Goal: Information Seeking & Learning: Learn about a topic

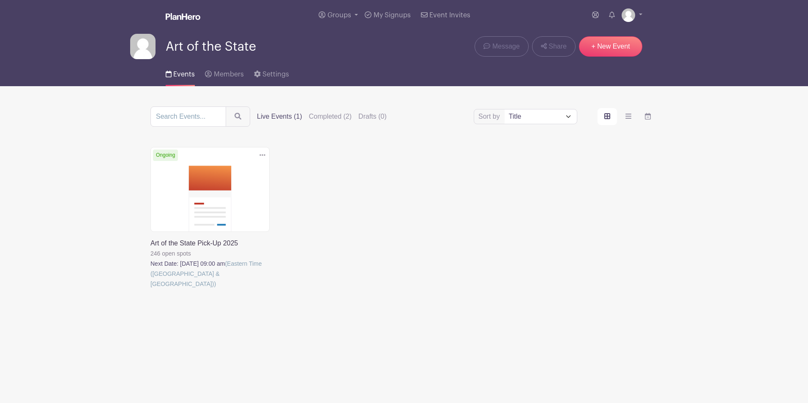
drag, startPoint x: 0, startPoint y: 0, endPoint x: 187, endPoint y: 206, distance: 278.3
click at [150, 289] on link at bounding box center [150, 289] width 0 height 0
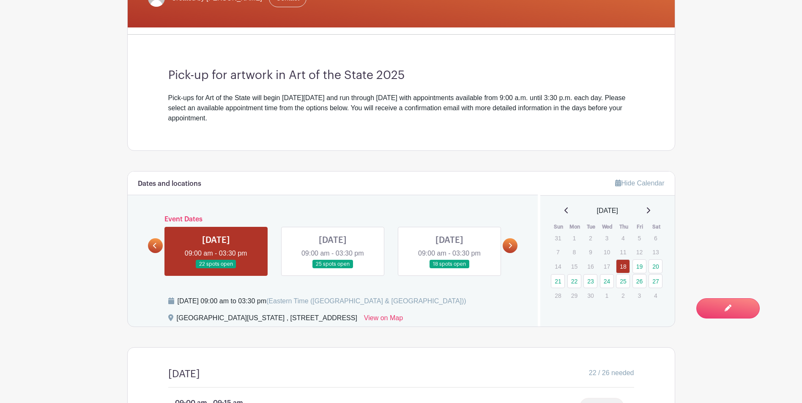
scroll to position [298, 0]
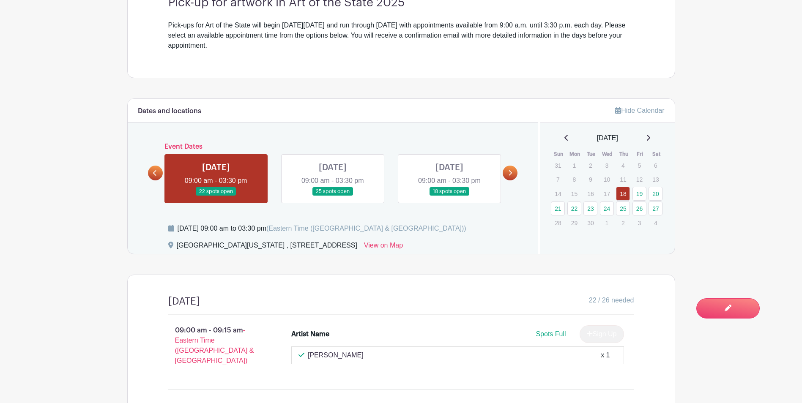
click at [333, 196] on link at bounding box center [333, 196] width 0 height 0
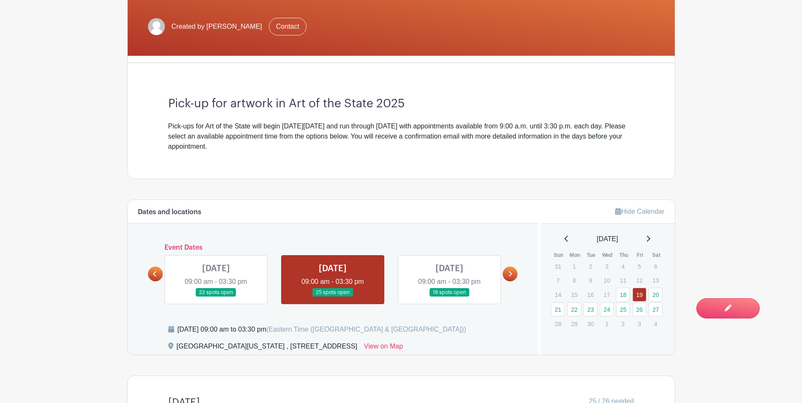
scroll to position [265, 0]
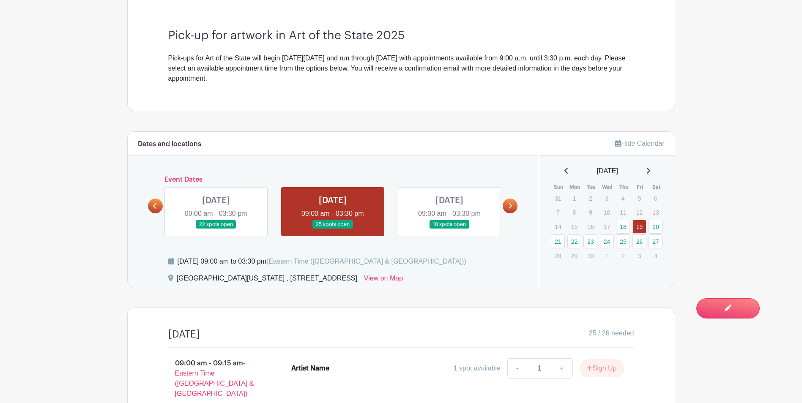
click at [449, 229] on link at bounding box center [449, 229] width 0 height 0
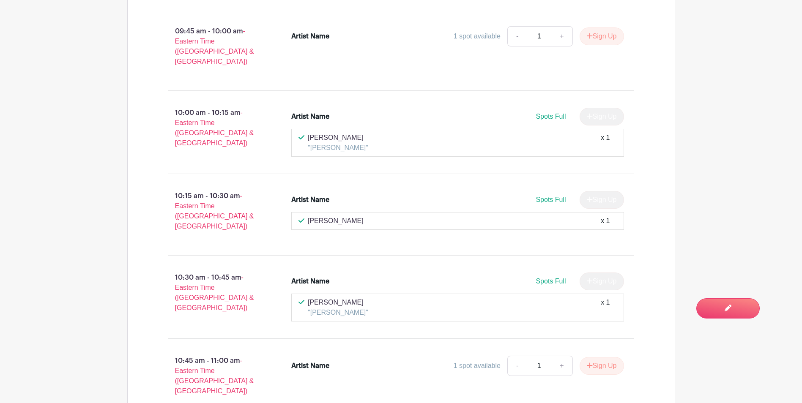
scroll to position [856, 0]
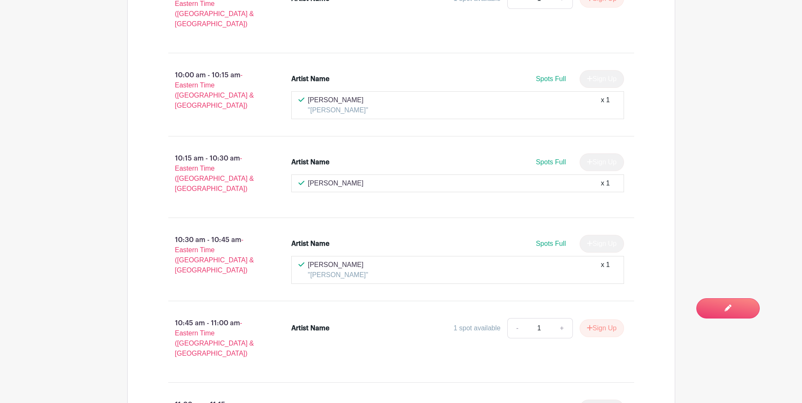
scroll to position [899, 0]
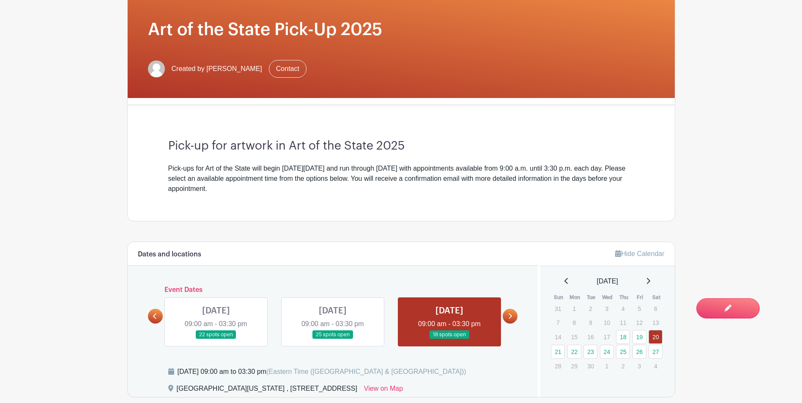
scroll to position [240, 0]
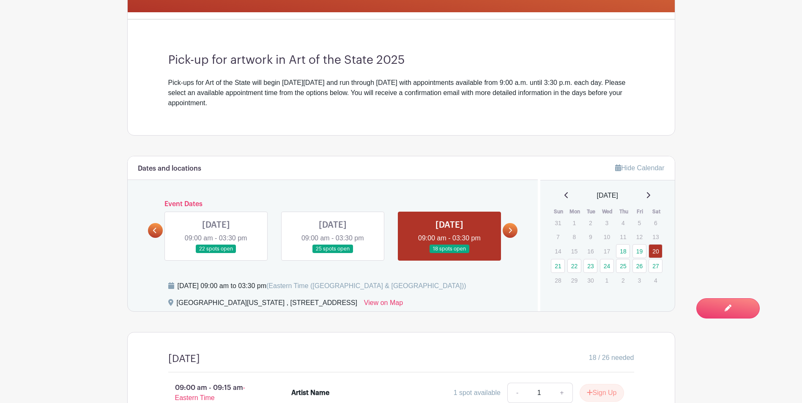
click at [511, 227] on icon at bounding box center [510, 230] width 4 height 6
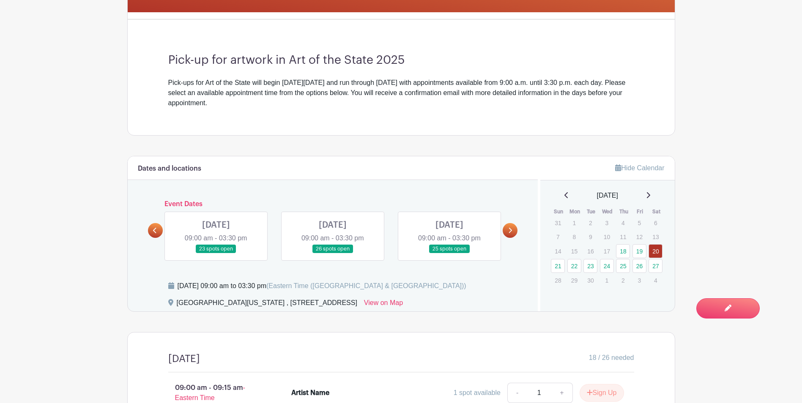
click at [216, 254] on link at bounding box center [216, 254] width 0 height 0
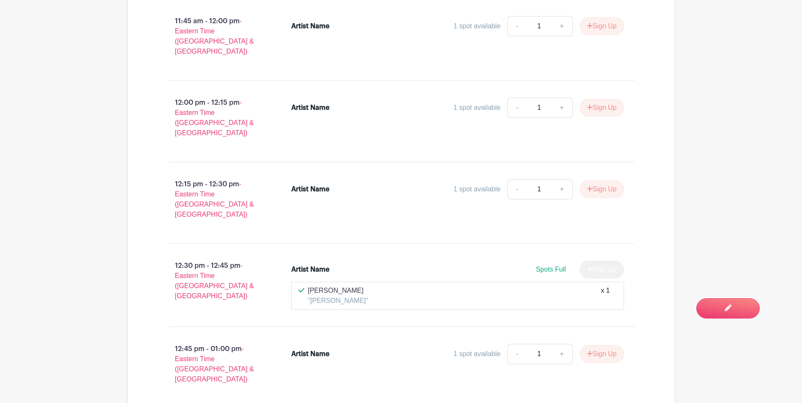
scroll to position [1508, 0]
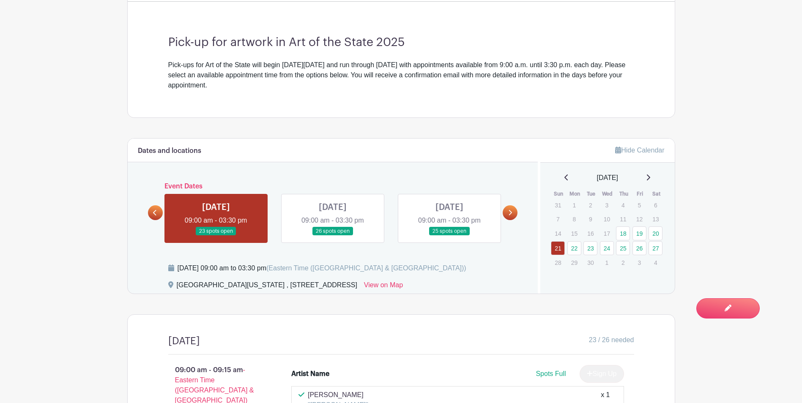
scroll to position [316, 0]
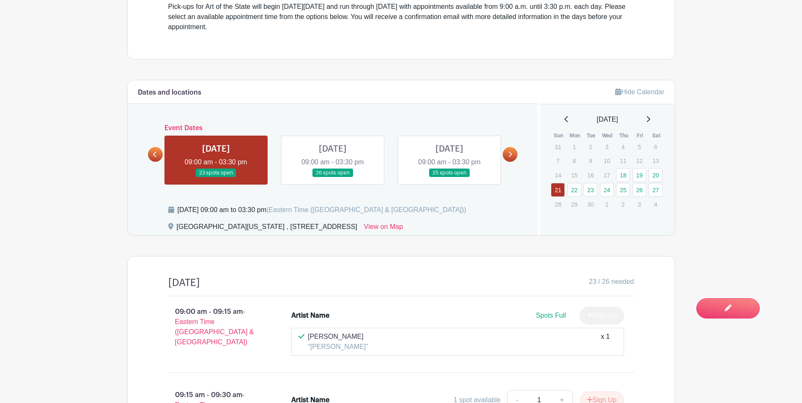
click at [449, 178] on link at bounding box center [449, 178] width 0 height 0
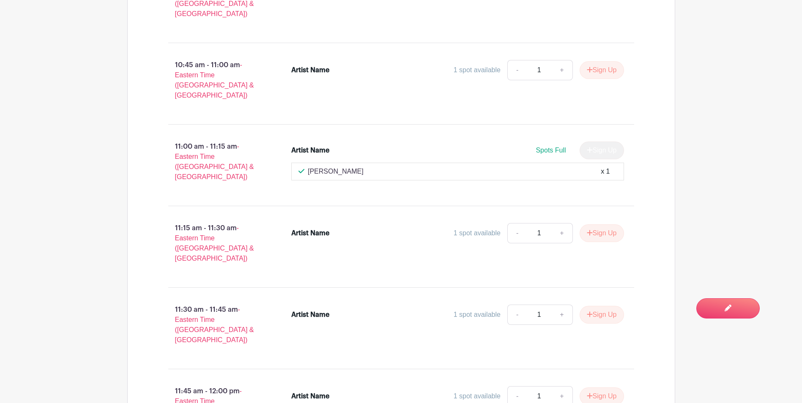
scroll to position [1119, 0]
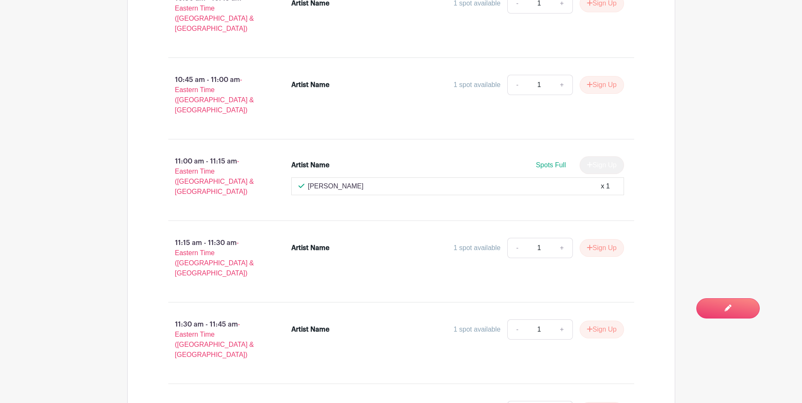
click at [54, 101] on main "Groups All Groups Art of the State My Signups Event Invites My account Logout A…" at bounding box center [401, 297] width 802 height 2832
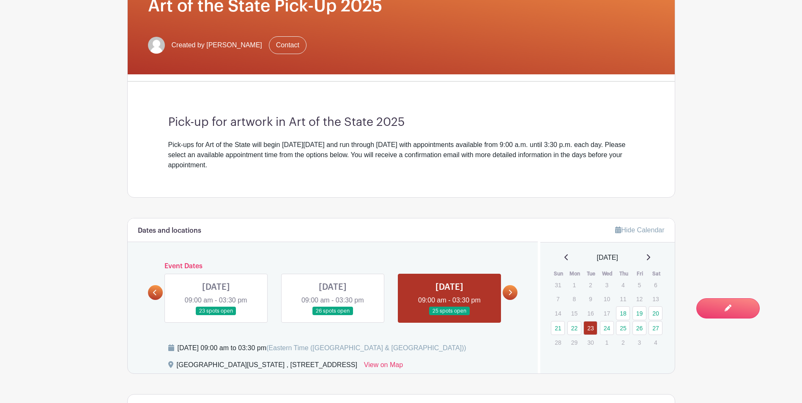
scroll to position [254, 0]
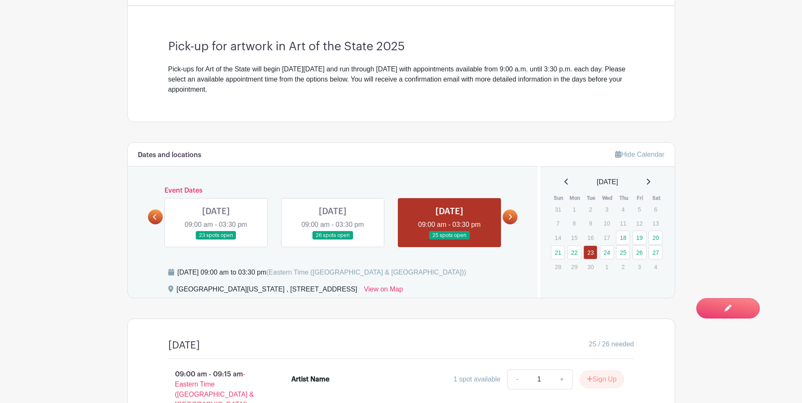
click at [512, 218] on icon at bounding box center [510, 217] width 4 height 6
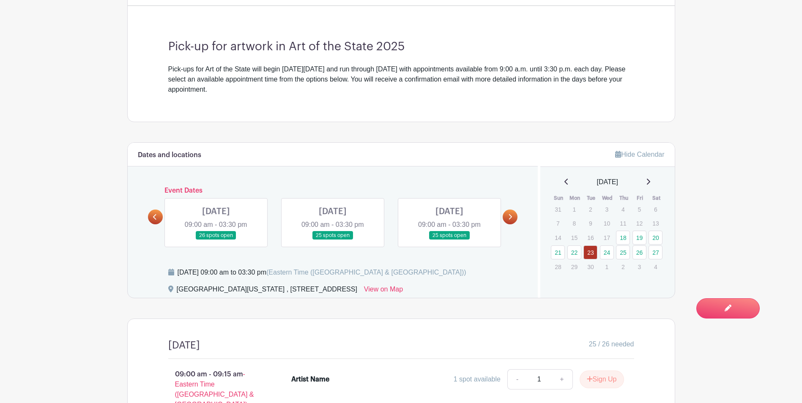
click at [333, 240] on link at bounding box center [333, 240] width 0 height 0
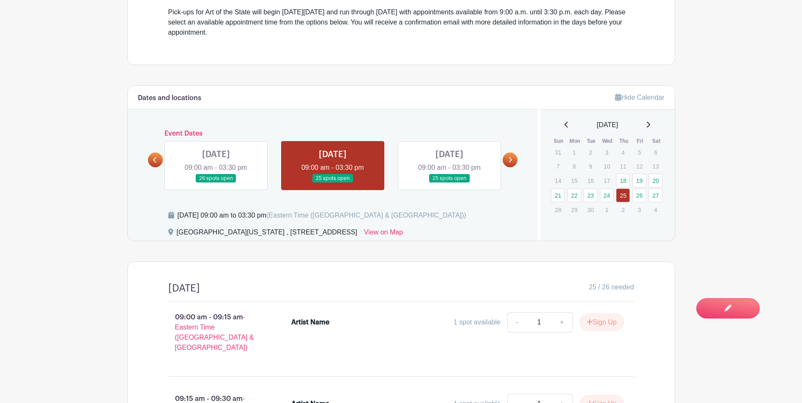
scroll to position [156, 0]
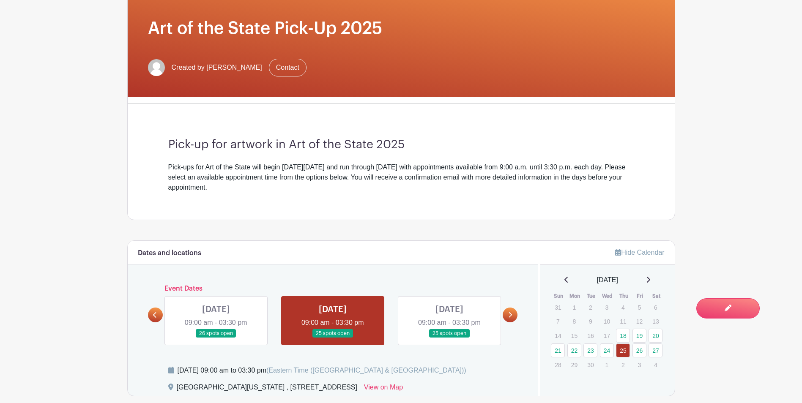
click at [449, 338] on link at bounding box center [449, 338] width 0 height 0
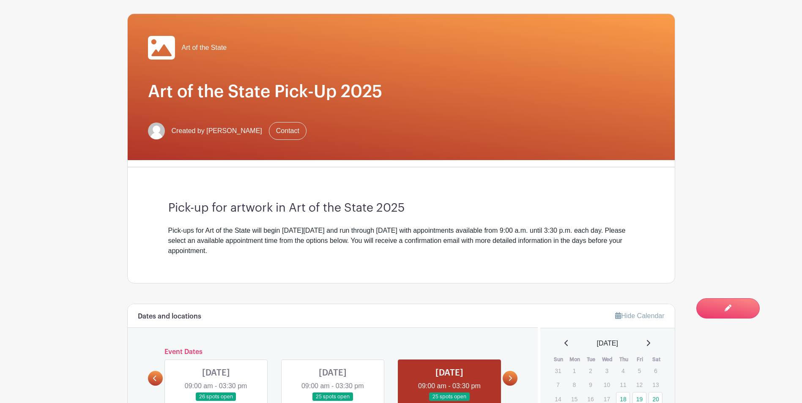
scroll to position [211, 0]
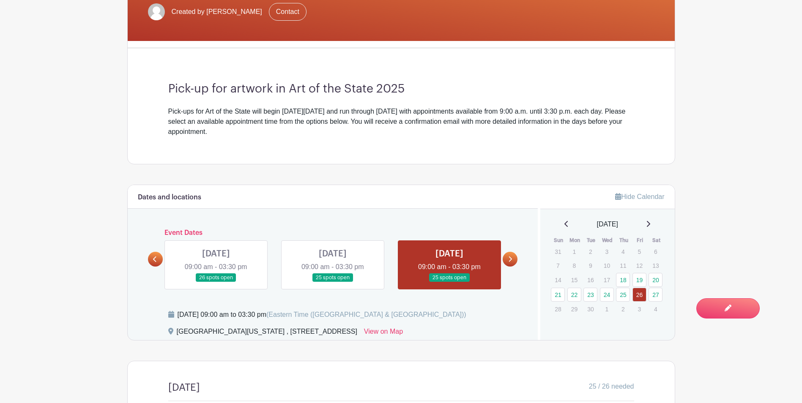
click at [509, 259] on icon at bounding box center [510, 259] width 4 height 6
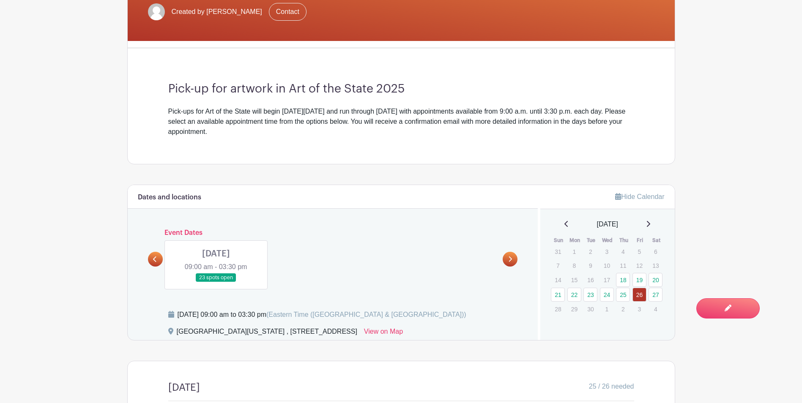
click at [216, 282] on link at bounding box center [216, 282] width 0 height 0
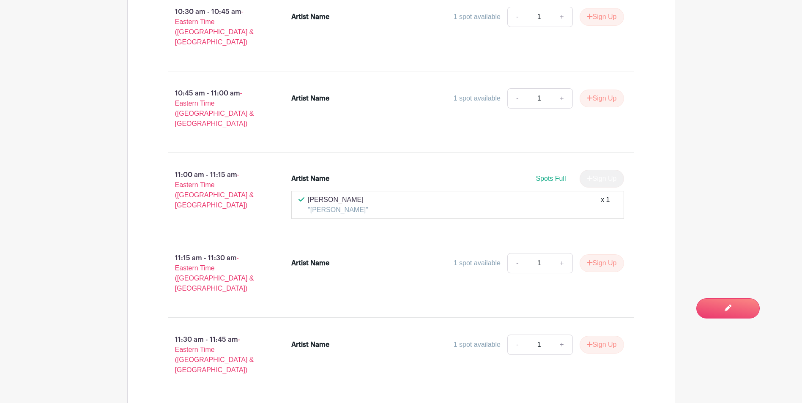
scroll to position [1226, 0]
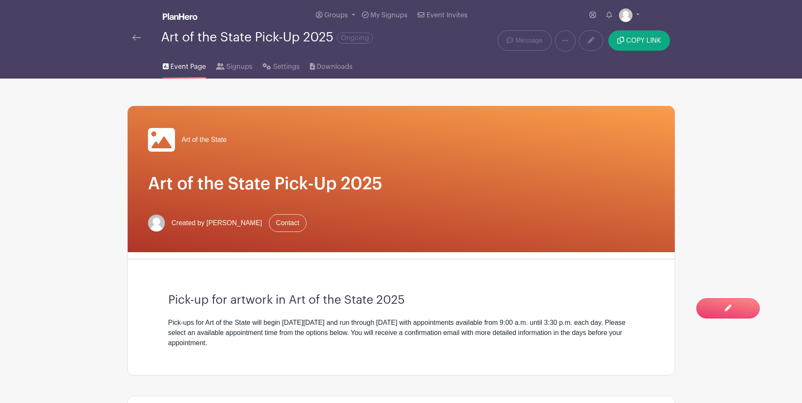
click at [129, 38] on div "Art of the State Pick-Up 2025 Ongoing" at bounding box center [287, 40] width 320 height 21
click at [136, 38] on img at bounding box center [136, 38] width 8 height 6
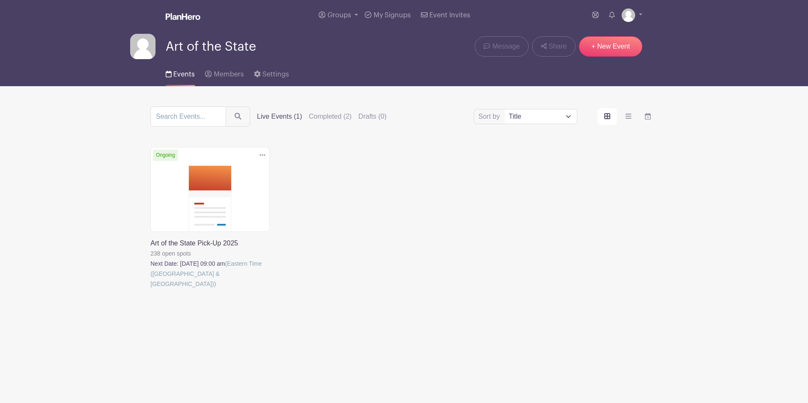
click at [150, 289] on link at bounding box center [150, 289] width 0 height 0
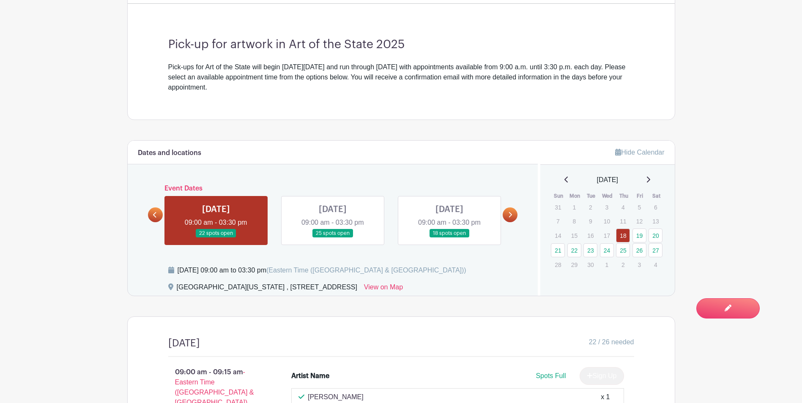
scroll to position [255, 0]
click at [333, 238] on link at bounding box center [333, 238] width 0 height 0
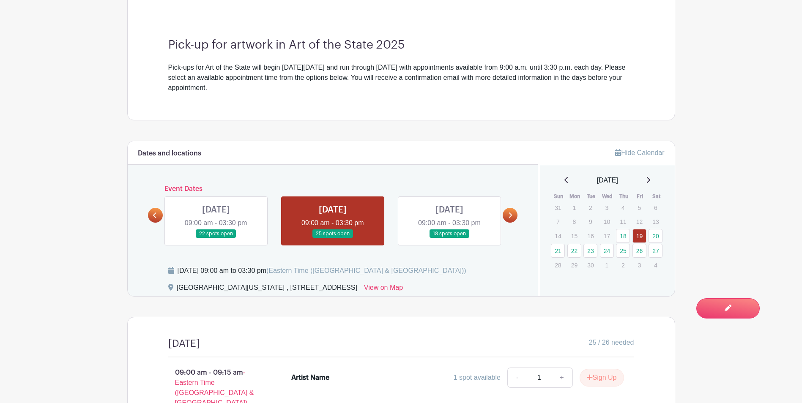
click at [152, 213] on link at bounding box center [155, 215] width 15 height 15
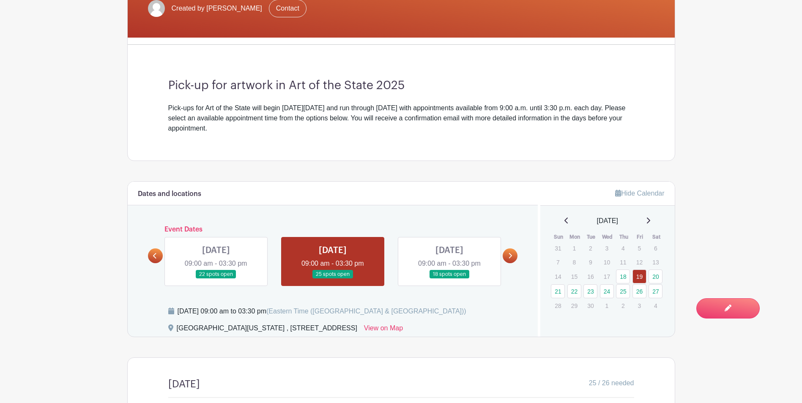
scroll to position [213, 0]
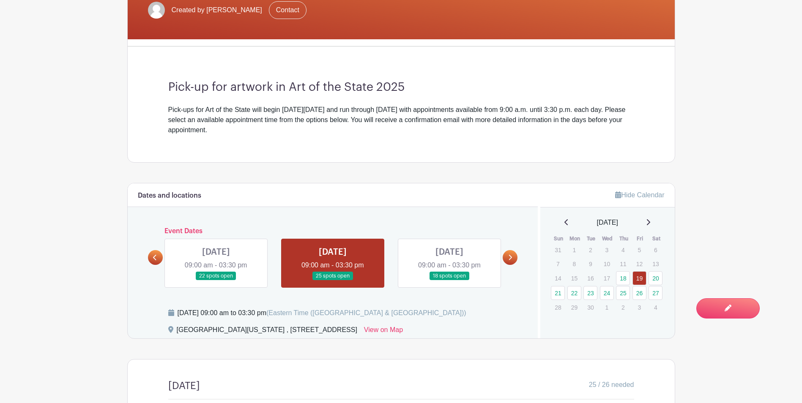
click at [154, 260] on icon at bounding box center [155, 257] width 4 height 6
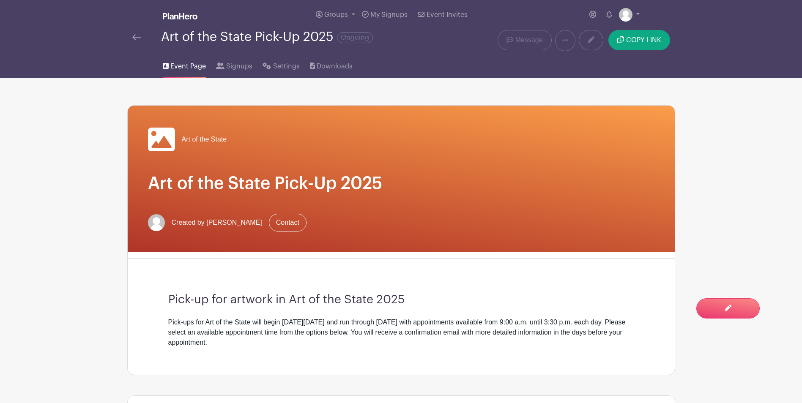
scroll to position [0, 0]
click at [239, 70] on span "Signups" at bounding box center [239, 67] width 26 height 10
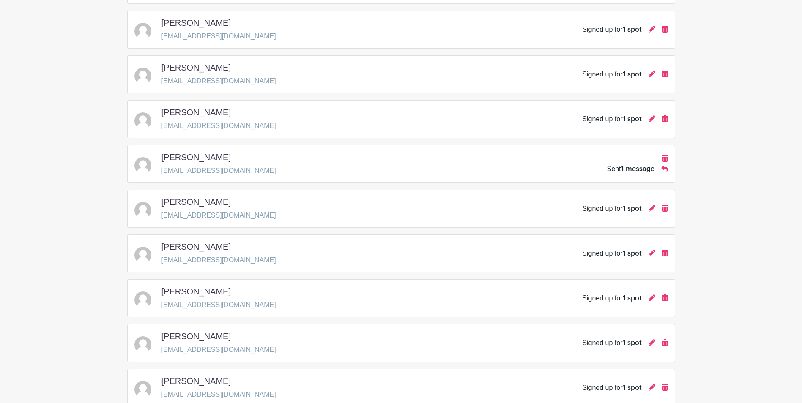
scroll to position [273, 0]
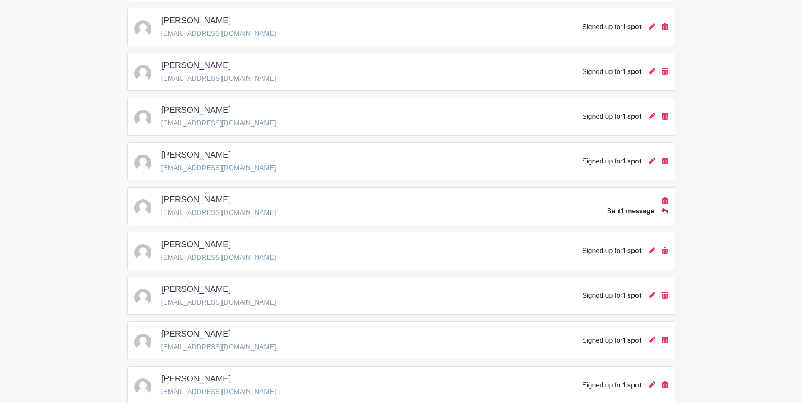
click at [666, 212] on icon at bounding box center [664, 211] width 7 height 7
click at [636, 212] on span "1 message" at bounding box center [637, 211] width 33 height 7
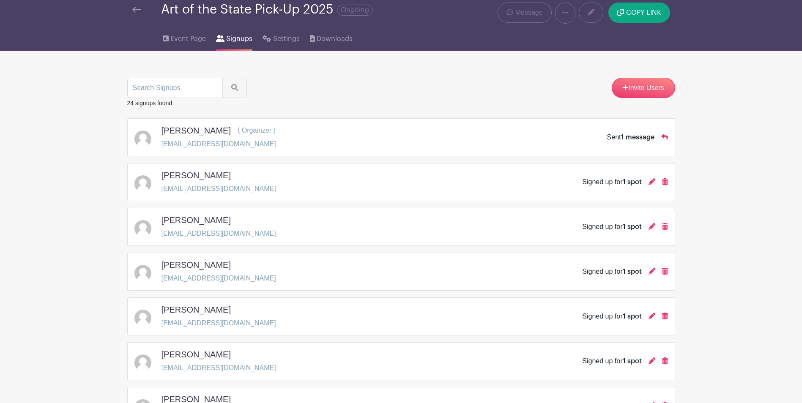
scroll to position [0, 0]
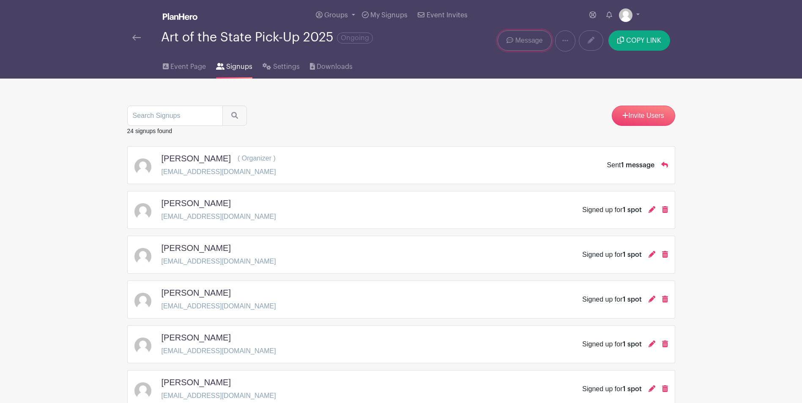
click at [532, 45] on span "Message" at bounding box center [528, 41] width 27 height 10
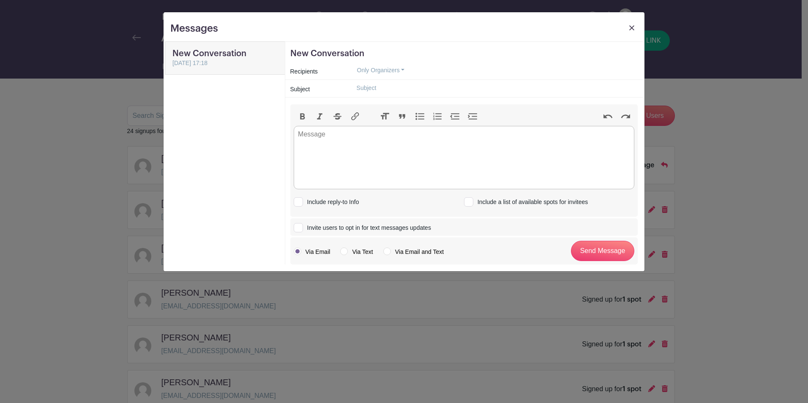
click at [629, 27] on link at bounding box center [632, 30] width 12 height 16
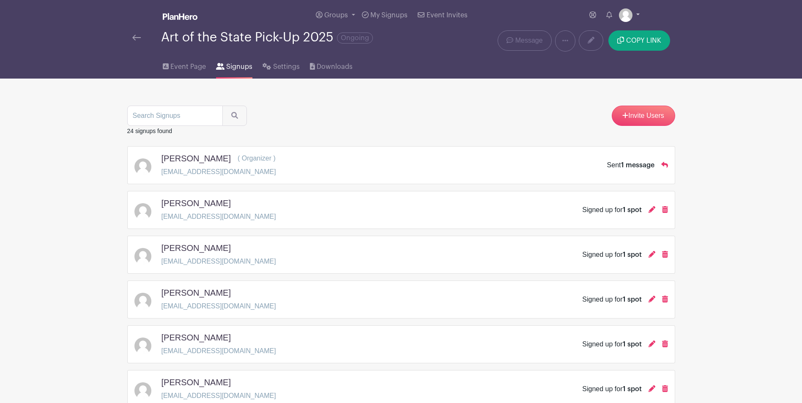
click at [632, 15] on img at bounding box center [626, 15] width 14 height 14
click at [435, 63] on div "Event Page Signups Settings Downloads" at bounding box center [401, 65] width 558 height 27
click at [285, 68] on span "Settings" at bounding box center [286, 67] width 27 height 10
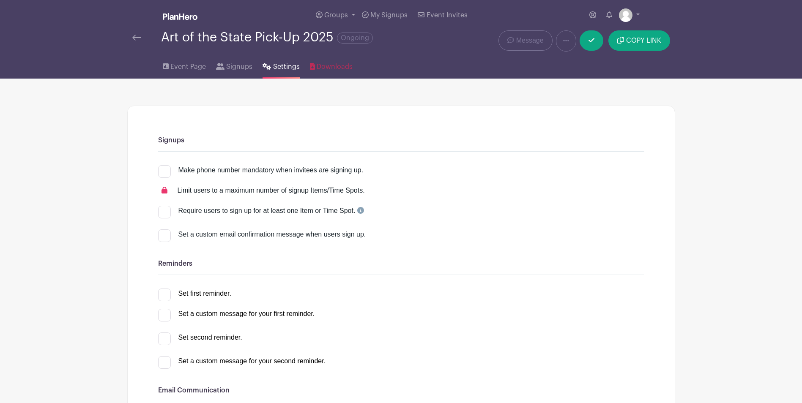
click at [333, 67] on span "Downloads" at bounding box center [335, 67] width 36 height 10
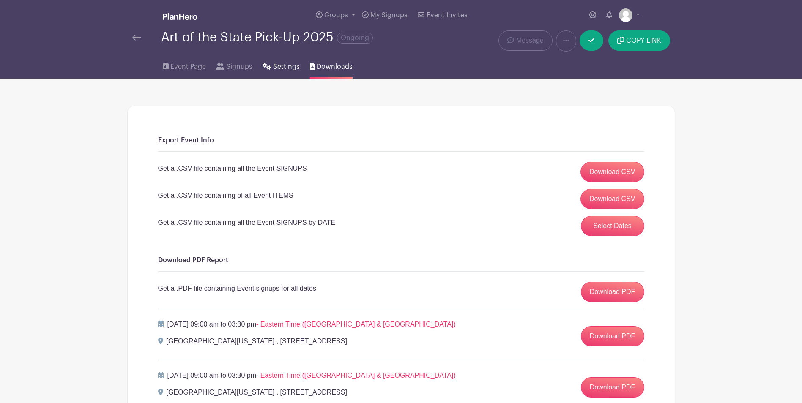
click at [287, 69] on span "Settings" at bounding box center [286, 67] width 27 height 10
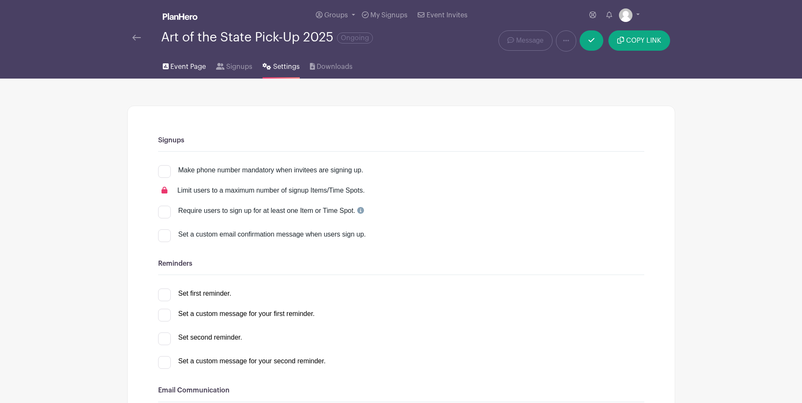
click at [188, 69] on span "Event Page" at bounding box center [188, 67] width 36 height 10
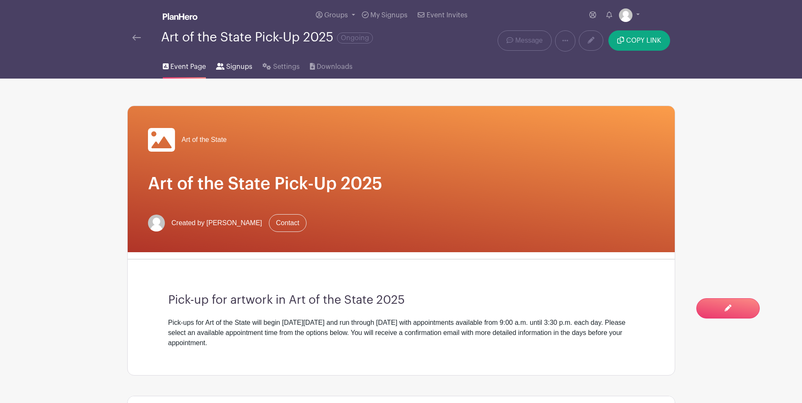
click at [226, 68] on span "Signups" at bounding box center [239, 67] width 26 height 10
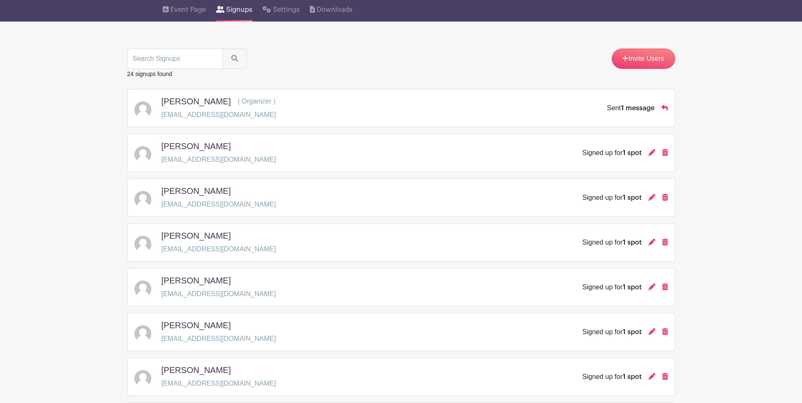
scroll to position [42, 0]
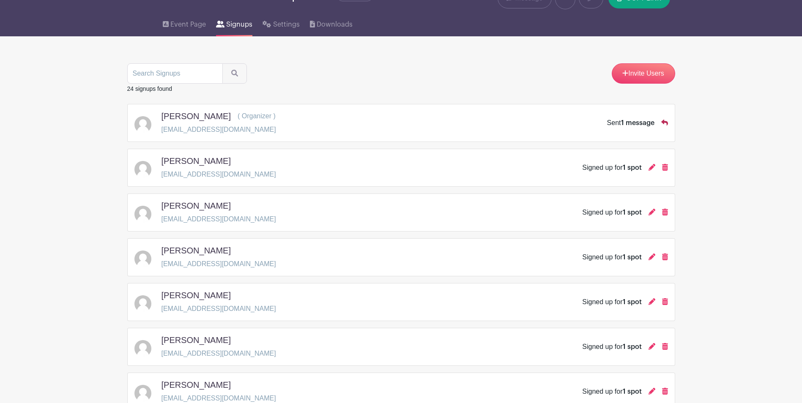
click at [663, 122] on icon at bounding box center [664, 123] width 7 height 6
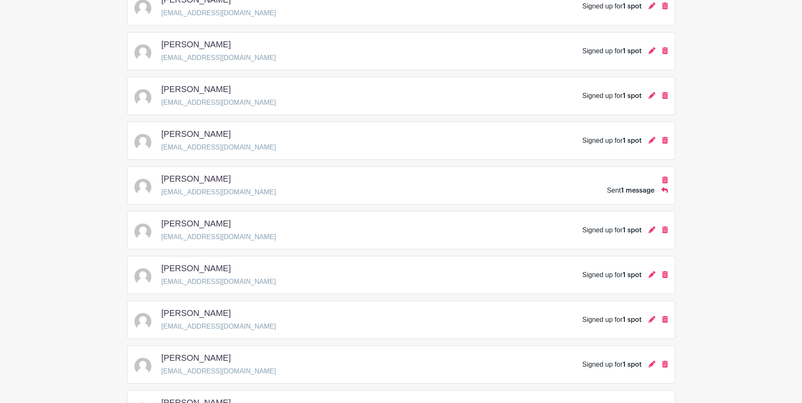
scroll to position [338, 0]
click at [662, 145] on icon at bounding box center [664, 145] width 7 height 6
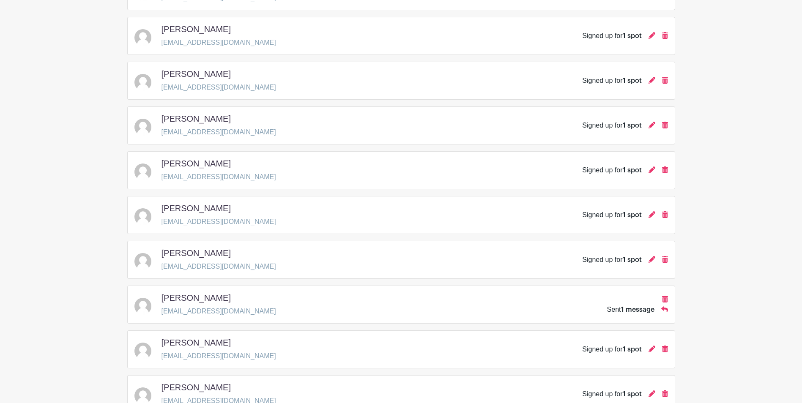
scroll to position [0, 0]
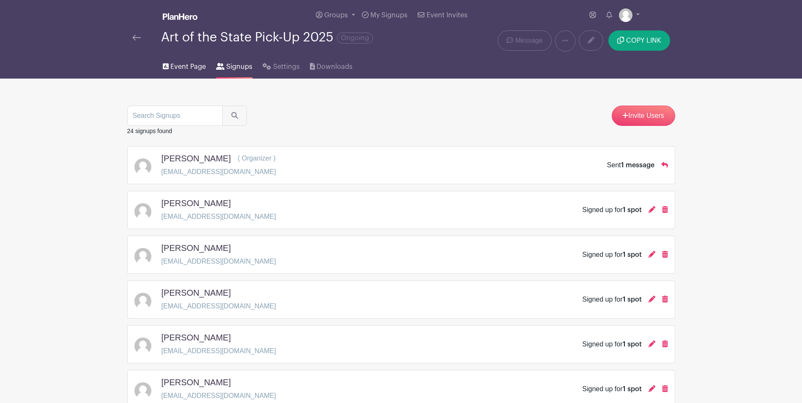
click at [189, 66] on span "Event Page" at bounding box center [188, 67] width 36 height 10
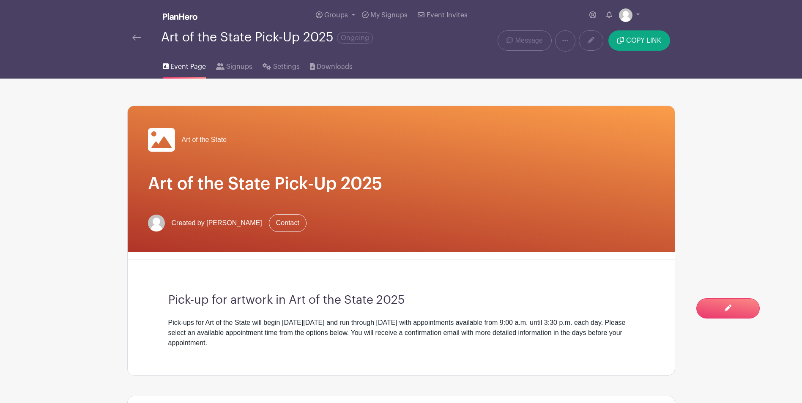
click at [132, 42] on link at bounding box center [136, 38] width 8 height 10
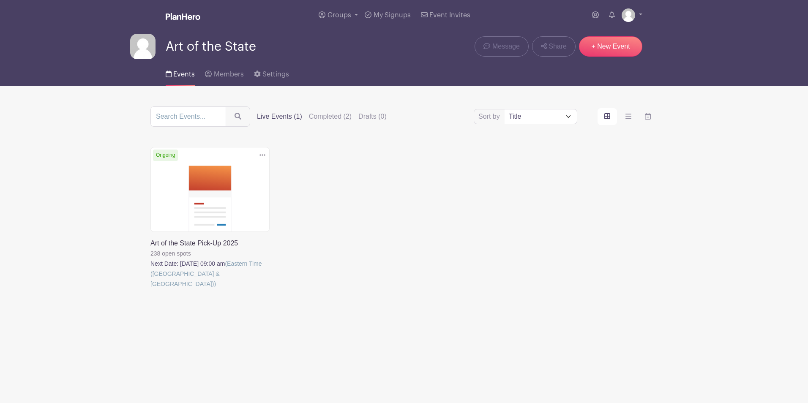
click at [150, 289] on link at bounding box center [150, 289] width 0 height 0
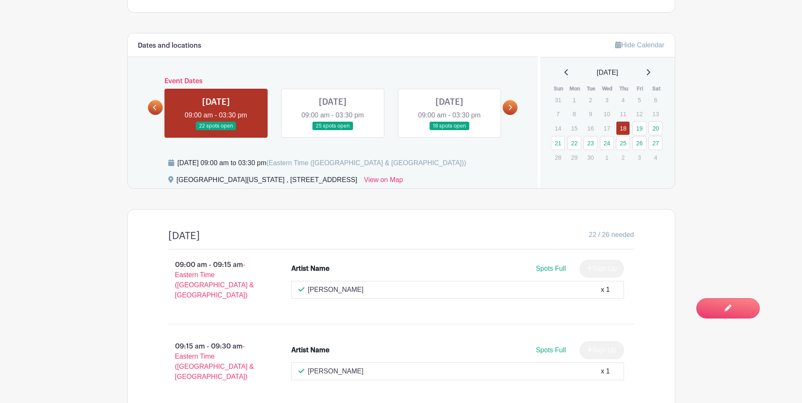
scroll to position [356, 0]
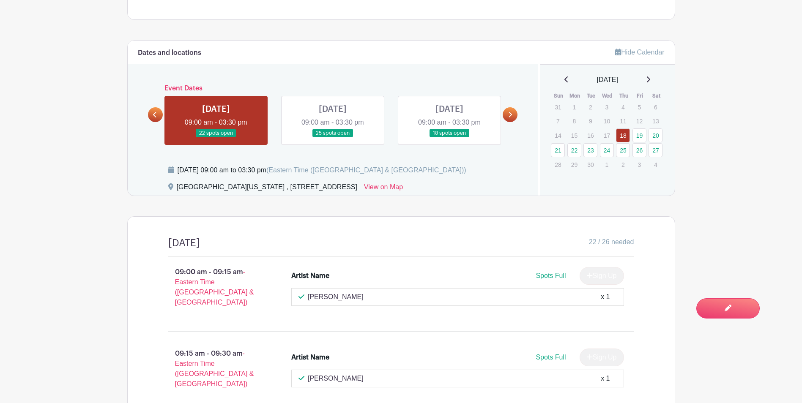
click at [508, 109] on link at bounding box center [510, 114] width 15 height 15
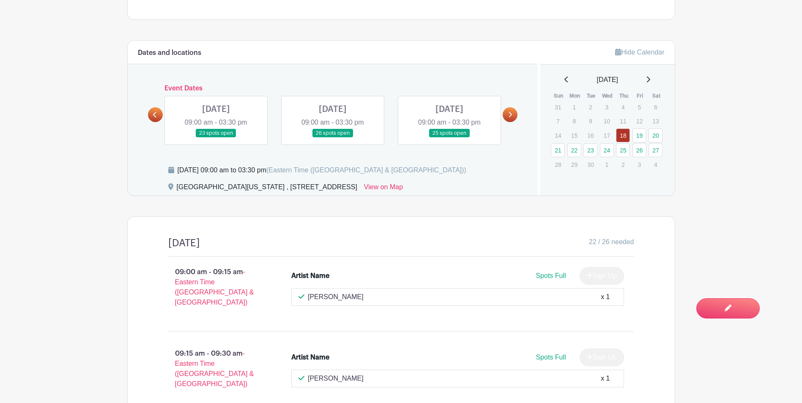
click at [511, 120] on link at bounding box center [510, 114] width 15 height 15
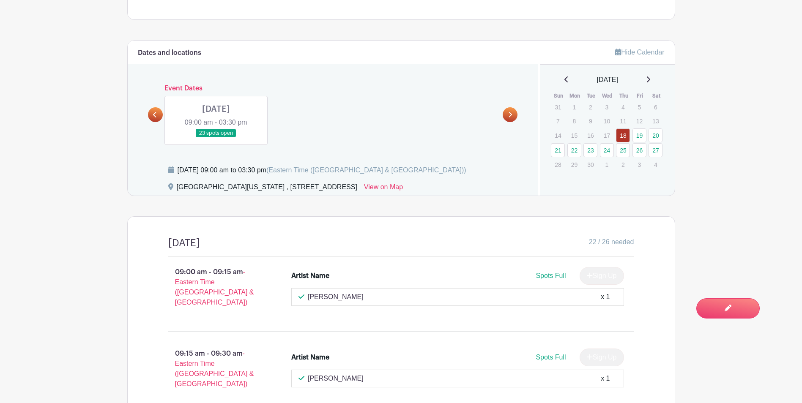
click at [160, 117] on link at bounding box center [155, 114] width 15 height 15
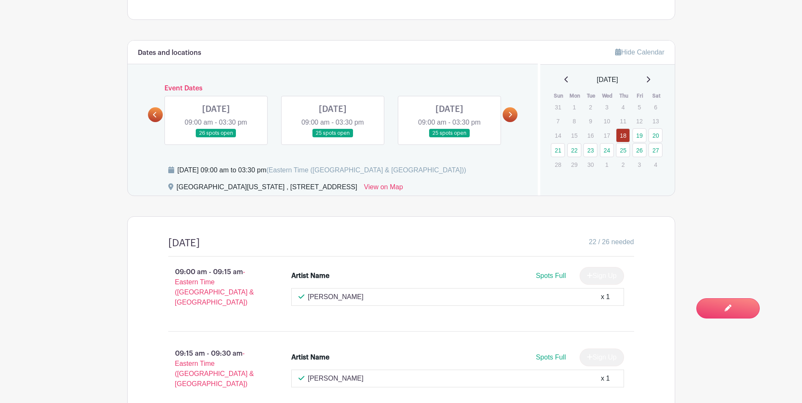
click at [156, 115] on icon at bounding box center [155, 115] width 4 height 6
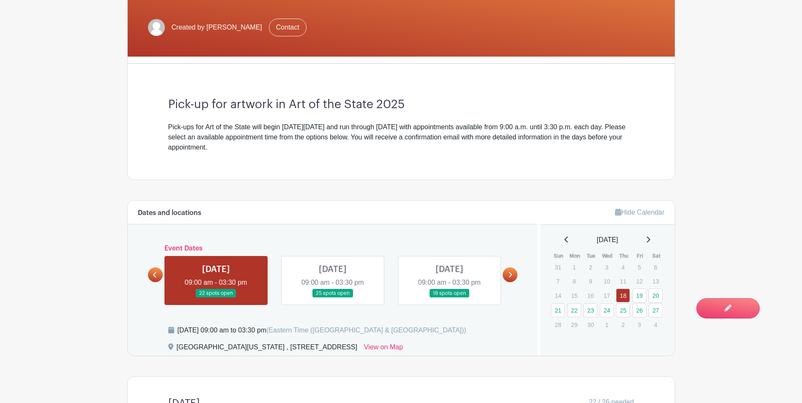
scroll to position [271, 0]
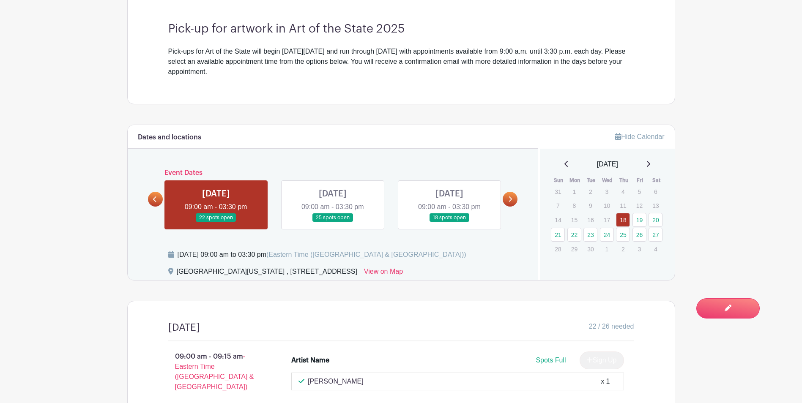
click at [160, 193] on div at bounding box center [155, 199] width 15 height 15
click at [152, 200] on link at bounding box center [155, 199] width 15 height 15
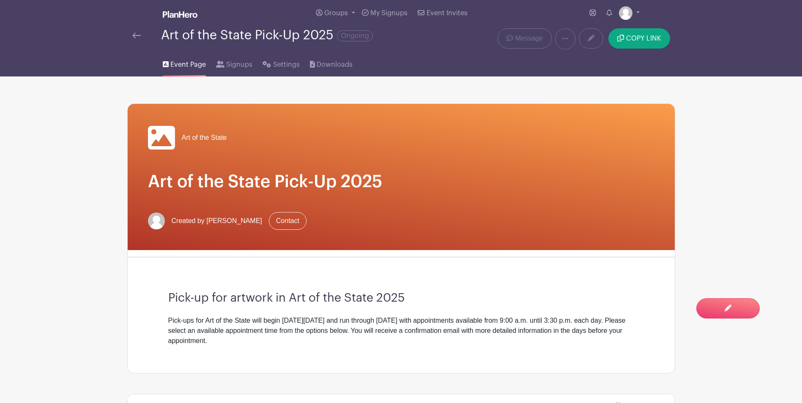
scroll to position [0, 0]
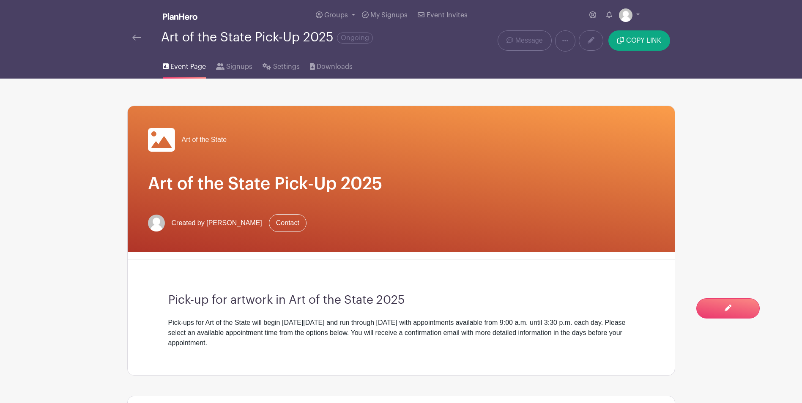
click at [135, 36] on img at bounding box center [136, 38] width 8 height 6
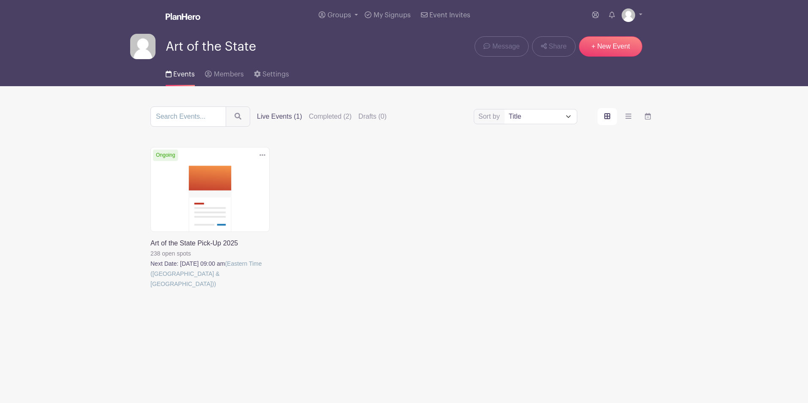
click at [150, 289] on link at bounding box center [150, 289] width 0 height 0
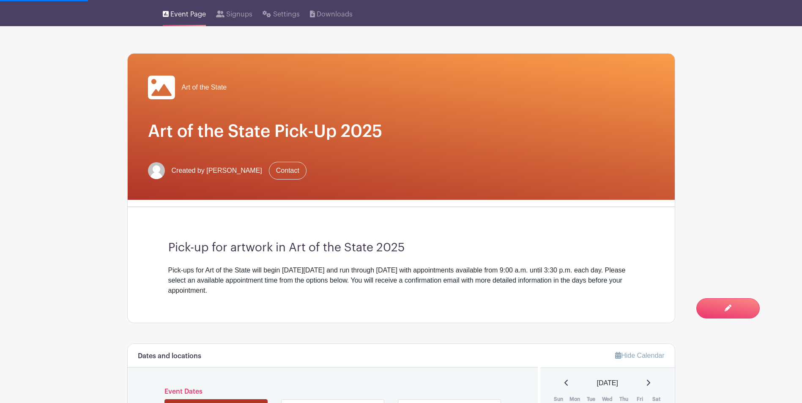
scroll to position [169, 0]
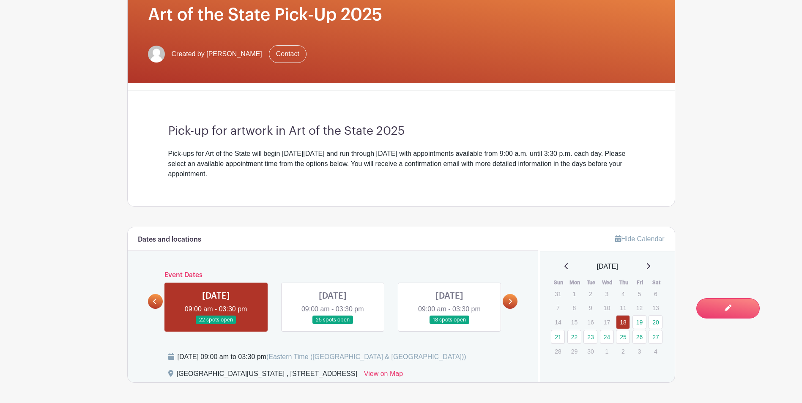
click at [509, 301] on icon at bounding box center [510, 301] width 4 height 6
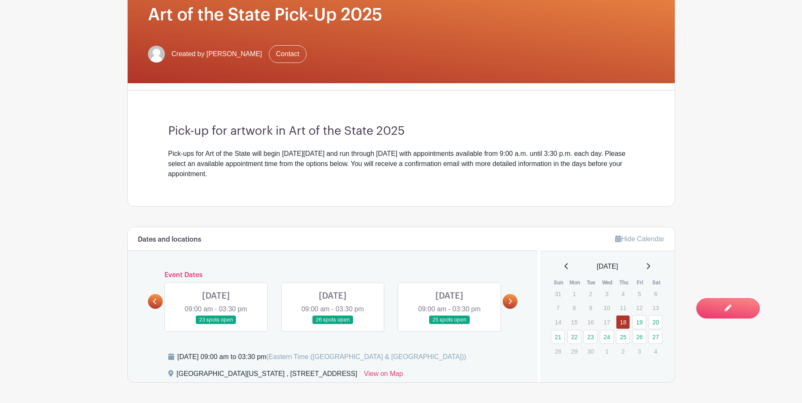
click at [509, 301] on icon at bounding box center [510, 301] width 4 height 6
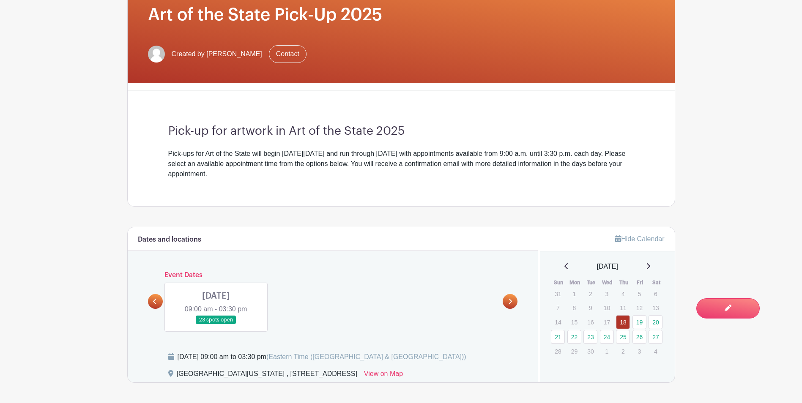
click at [162, 303] on div "Event Dates [DATE] 09:00 am - 03:30 pm 22 spots open [DATE] 09:00 am - 03:30 pm…" at bounding box center [333, 301] width 370 height 60
click at [159, 301] on link at bounding box center [155, 301] width 15 height 15
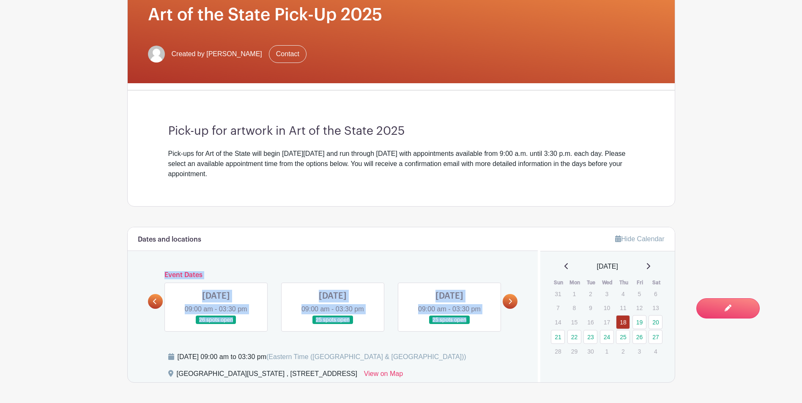
click at [157, 301] on link at bounding box center [155, 301] width 15 height 15
click at [154, 270] on div "Dates and locations Event Dates [DATE] 09:00 am - 03:30 pm 22 spots open [DATE]…" at bounding box center [333, 304] width 410 height 155
click at [142, 271] on div "Dates and locations Event Dates [DATE] 09:00 am - 03:30 pm 22 spots open [DATE]…" at bounding box center [333, 304] width 410 height 155
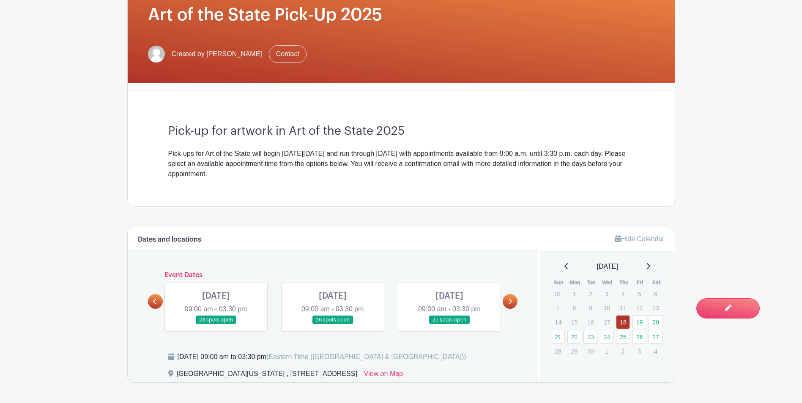
click at [154, 303] on icon at bounding box center [155, 301] width 4 height 6
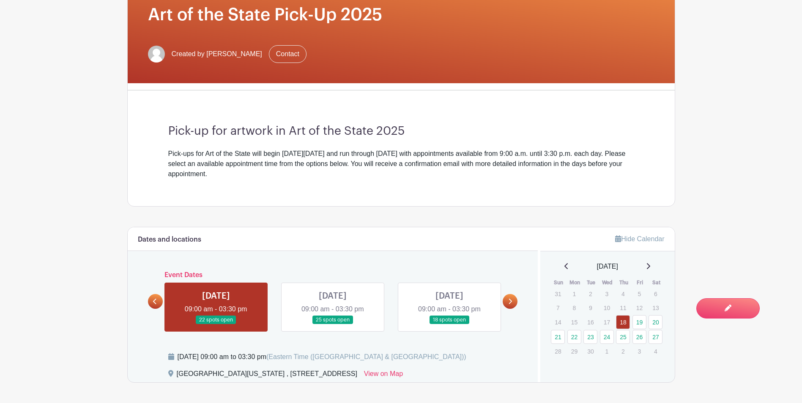
click at [403, 272] on h6 "Event Dates" at bounding box center [333, 275] width 340 height 8
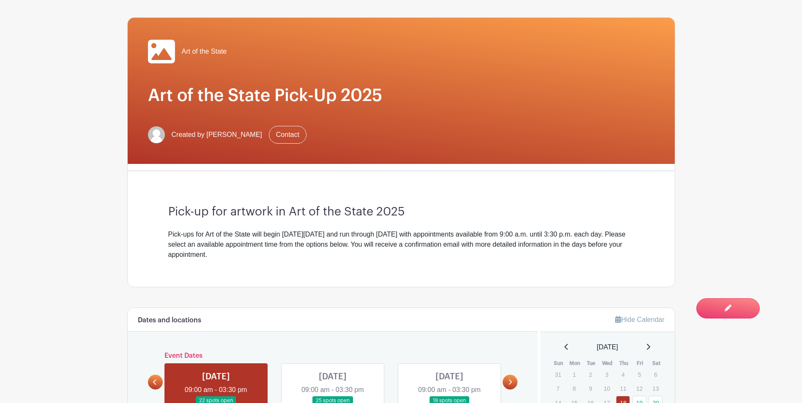
scroll to position [0, 0]
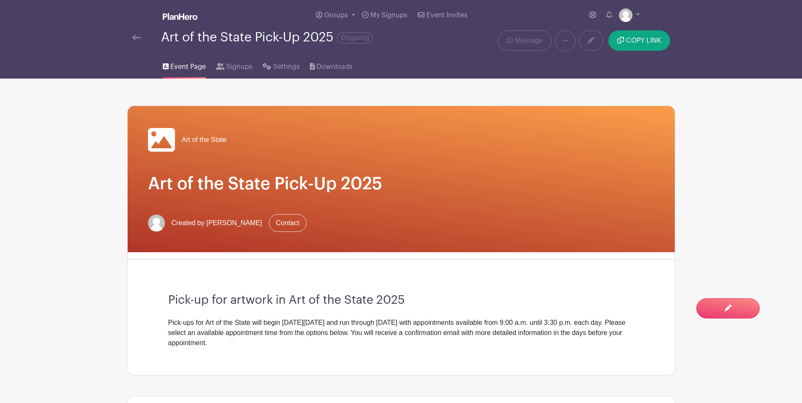
click at [137, 42] on link at bounding box center [136, 38] width 8 height 10
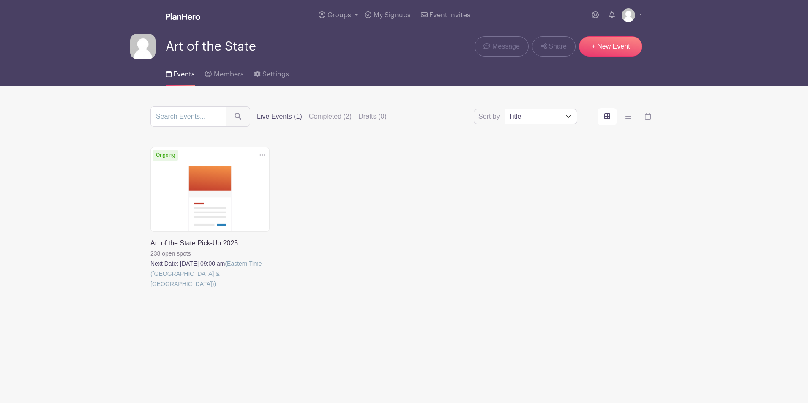
click at [150, 289] on link at bounding box center [150, 289] width 0 height 0
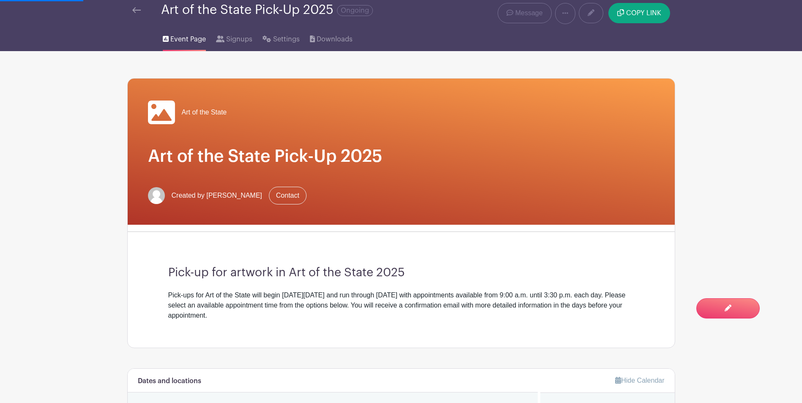
scroll to position [42, 0]
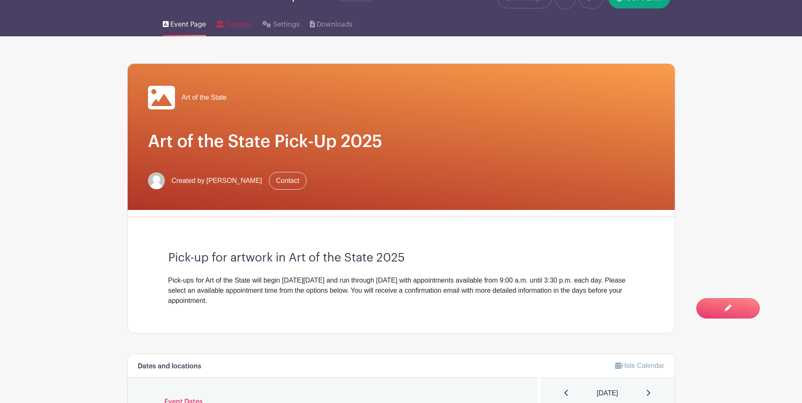
click at [243, 30] on link "Signups" at bounding box center [234, 22] width 36 height 27
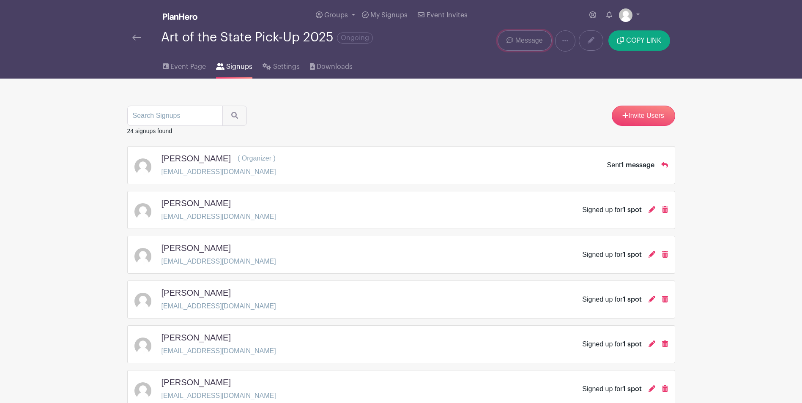
click at [510, 43] on icon at bounding box center [509, 40] width 7 height 7
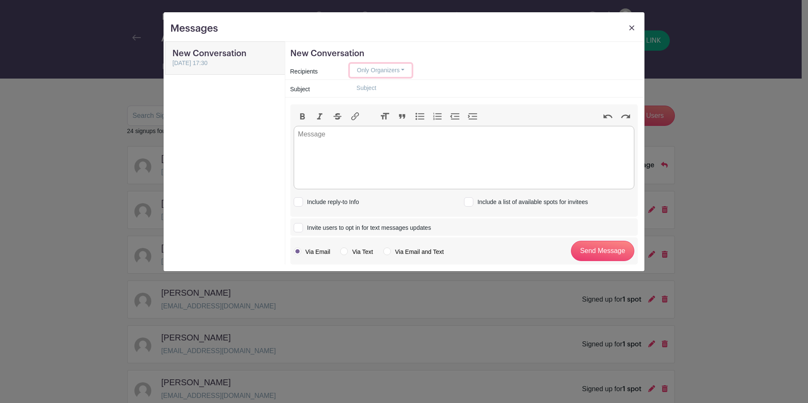
click at [388, 67] on button "Only Organizers" at bounding box center [381, 70] width 62 height 13
click at [468, 69] on div "Only Organizers Only Organizers Only Invitees Only Group Members Anyone who has…" at bounding box center [494, 70] width 288 height 13
click at [384, 69] on button "Only Organizers" at bounding box center [381, 70] width 62 height 13
click at [469, 69] on div "Only Organizers Only Organizers Only Invitees Only Group Members Anyone who has…" at bounding box center [494, 70] width 288 height 13
click at [628, 30] on link at bounding box center [632, 30] width 12 height 16
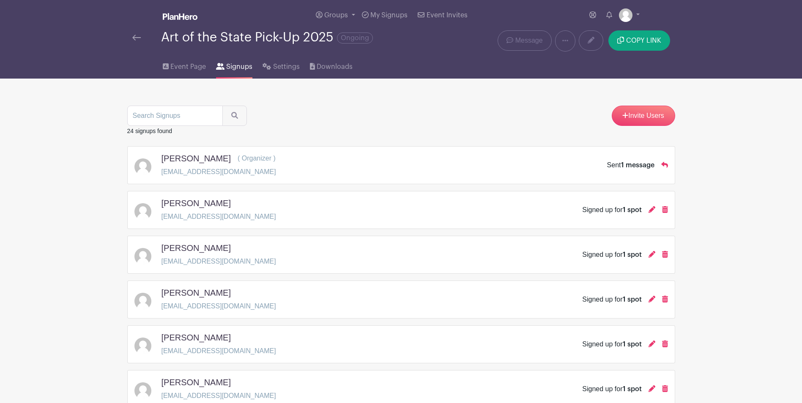
click at [132, 36] on img at bounding box center [136, 38] width 8 height 6
